Goal: Information Seeking & Learning: Check status

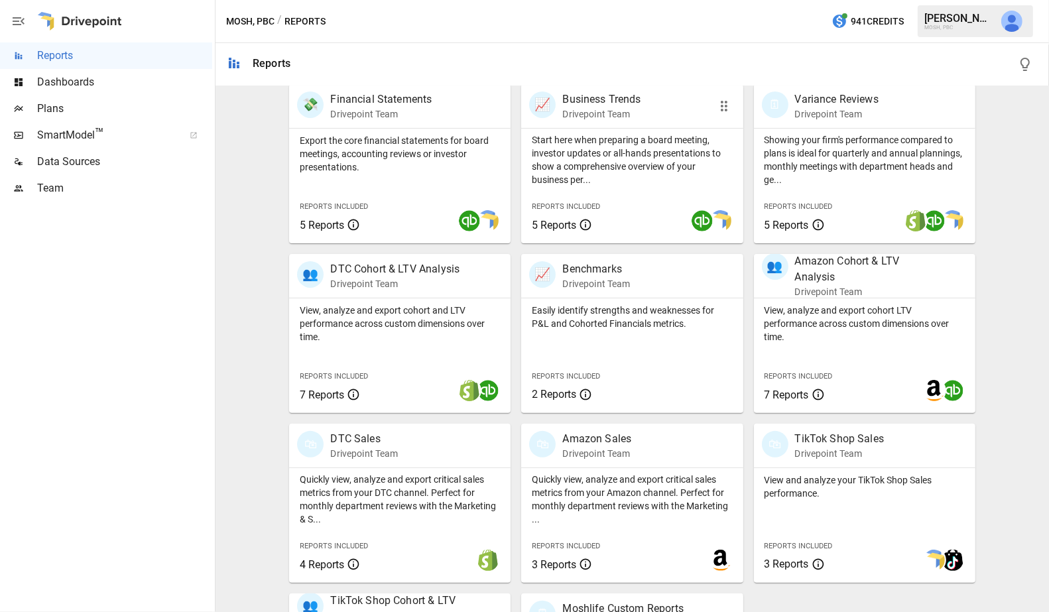
scroll to position [415, 0]
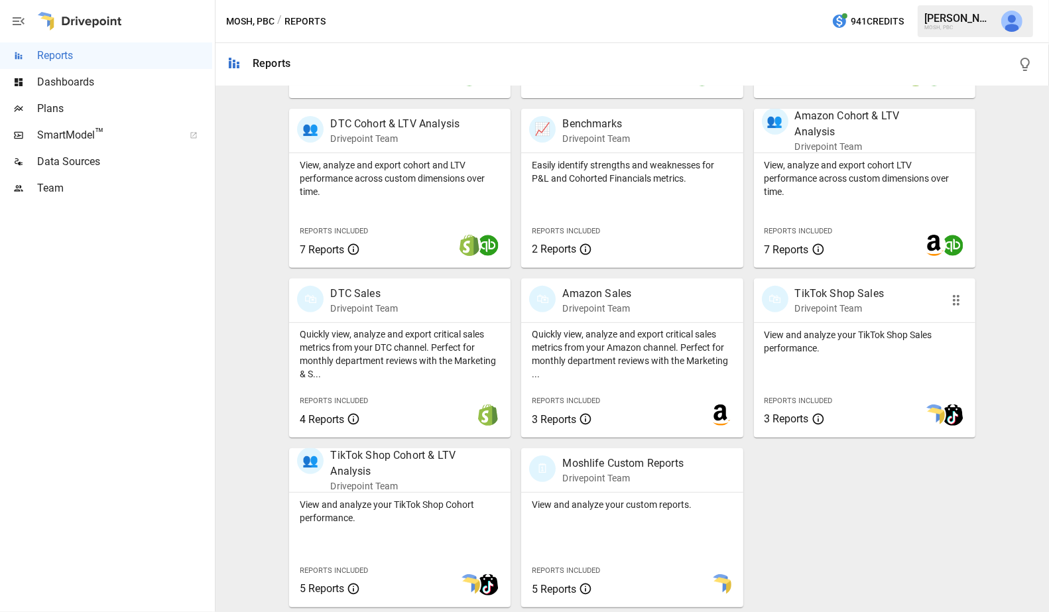
click at [861, 355] on div "View and analyze your TikTok Shop Sales performance. Reports Included 3 Reports" at bounding box center [864, 380] width 221 height 115
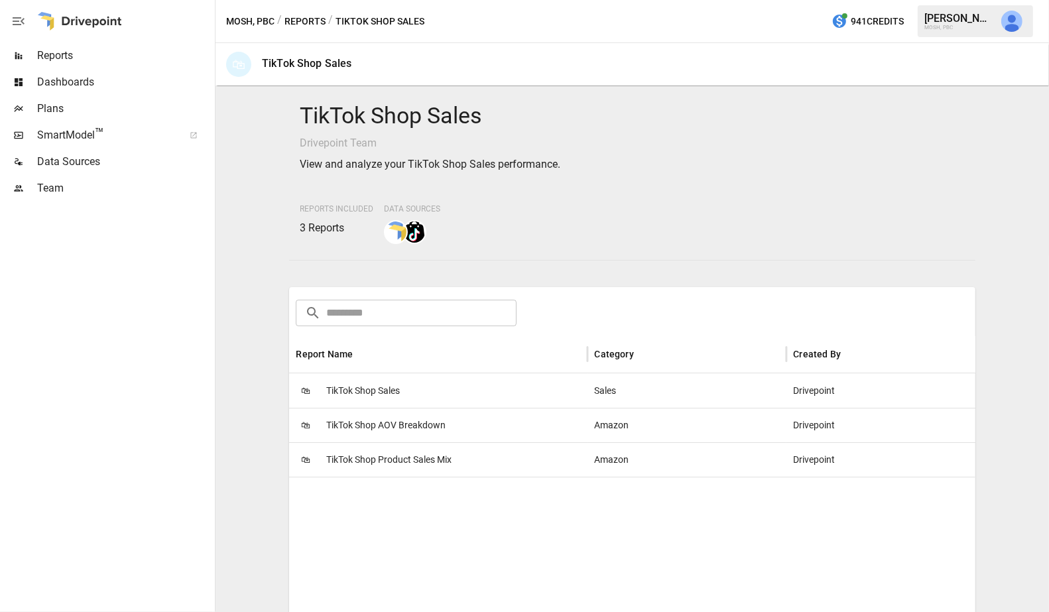
click at [362, 395] on span "TikTok Shop Sales" at bounding box center [363, 391] width 74 height 34
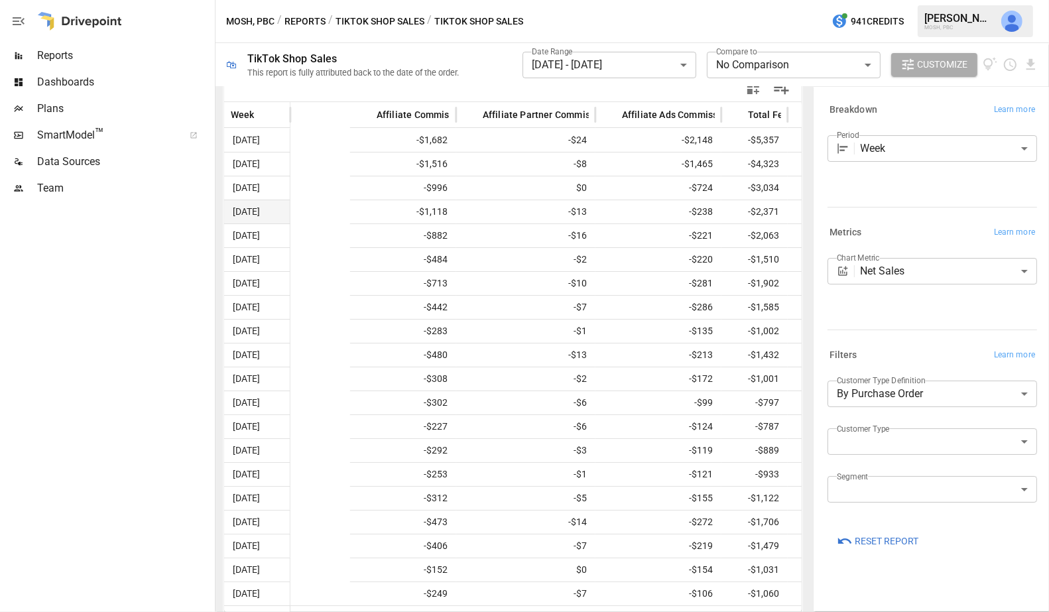
scroll to position [0, 820]
